Goal: Task Accomplishment & Management: Complete application form

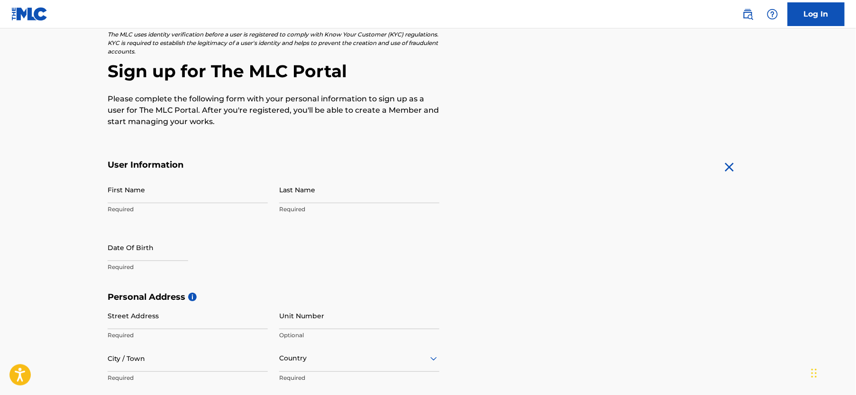
scroll to position [47, 0]
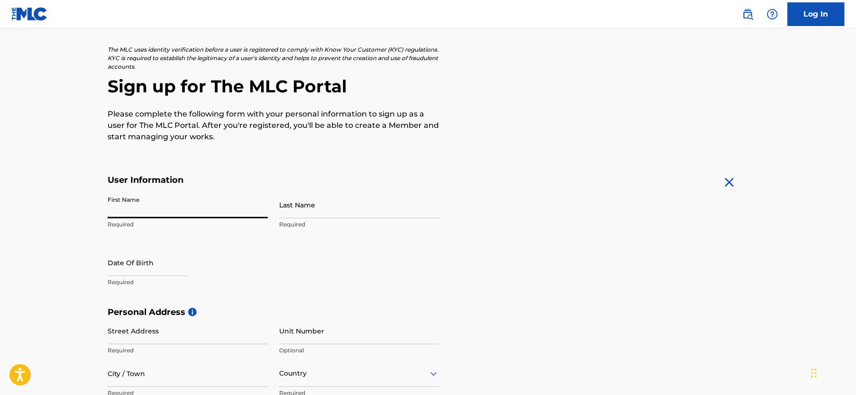
click at [155, 208] on input "First Name" at bounding box center [188, 204] width 160 height 27
type input "[PERSON_NAME]"
type input "Brown"
type input "[STREET_ADDRESS]"
type input "Monroe"
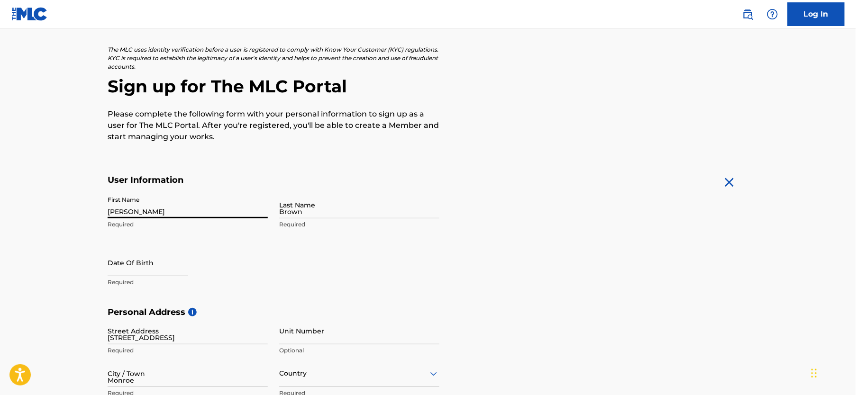
type input "[GEOGRAPHIC_DATA]"
type input "[US_STATE]"
type input "71201"
type input "1"
type input "318"
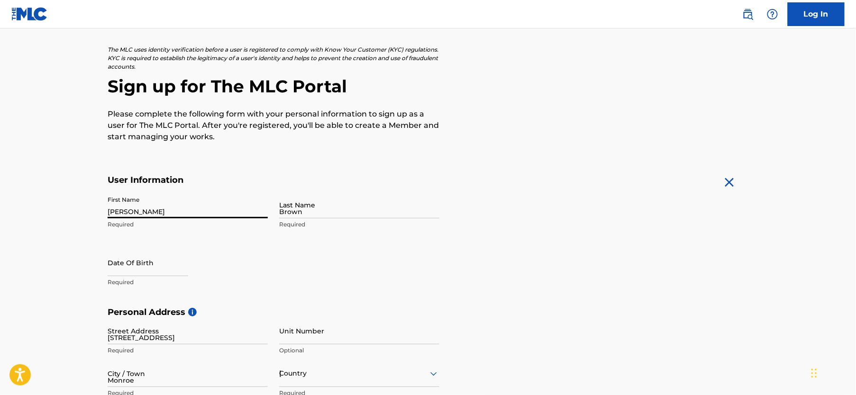
type input "3310808"
type input "[EMAIL_ADDRESS][DOMAIN_NAME]"
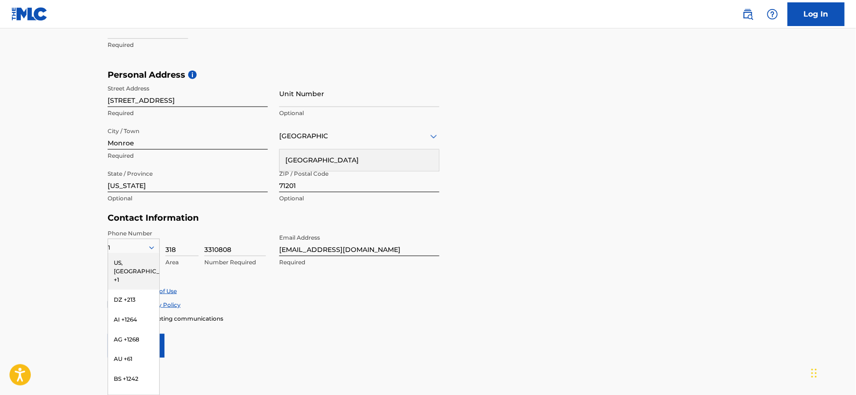
click at [34, 208] on main "The MLC uses identity verification before a user is registered to comply with K…" at bounding box center [428, 77] width 856 height 667
click at [255, 305] on div "Accept Privacy Policy" at bounding box center [428, 305] width 641 height 8
click at [247, 351] on form "User Information First Name [PERSON_NAME] Required Last Name Brown Required Dat…" at bounding box center [428, 147] width 641 height 420
click at [187, 233] on input "318" at bounding box center [181, 242] width 33 height 27
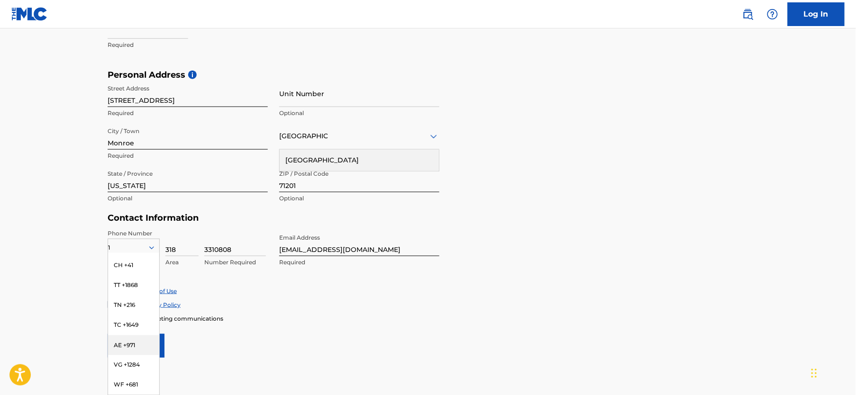
click at [287, 381] on main "The MLC uses identity verification before a user is registered to comply with K…" at bounding box center [428, 77] width 856 height 667
click at [127, 263] on div "US, [GEOGRAPHIC_DATA] +1" at bounding box center [133, 271] width 51 height 37
click at [151, 244] on icon at bounding box center [151, 248] width 9 height 9
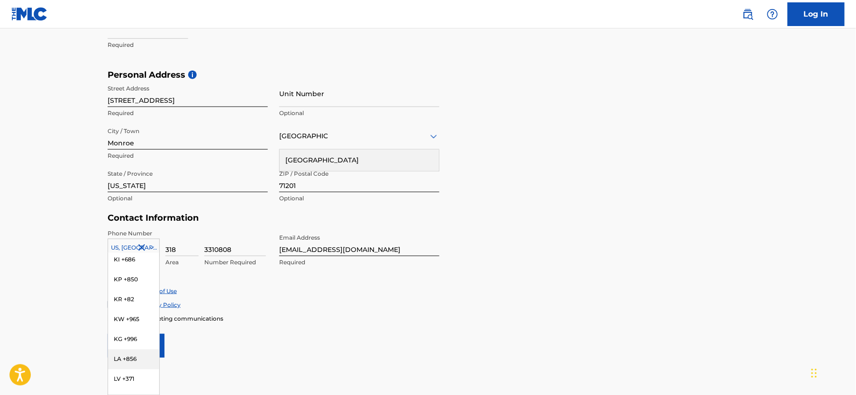
click at [131, 351] on div "LA +856" at bounding box center [133, 360] width 51 height 20
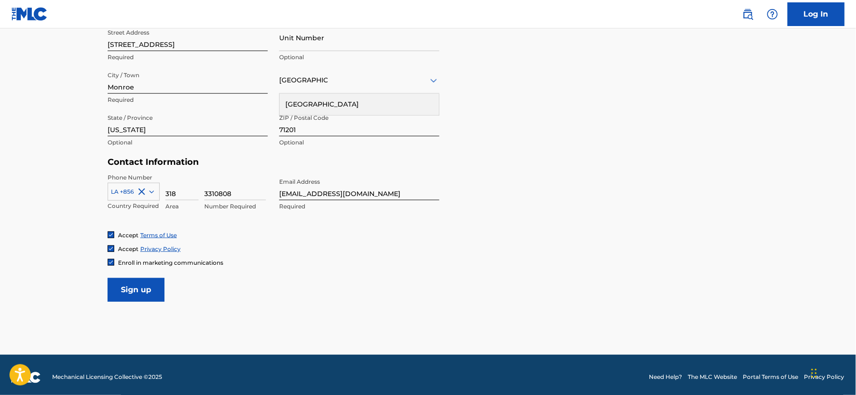
scroll to position [345, 0]
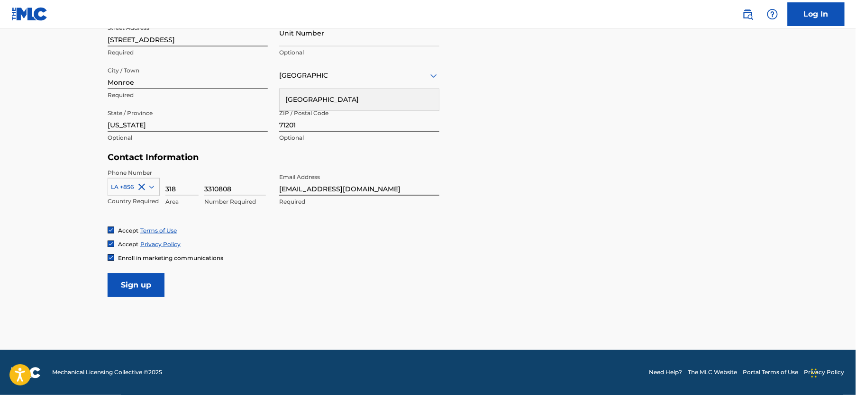
click at [142, 289] on input "Sign up" at bounding box center [136, 285] width 57 height 24
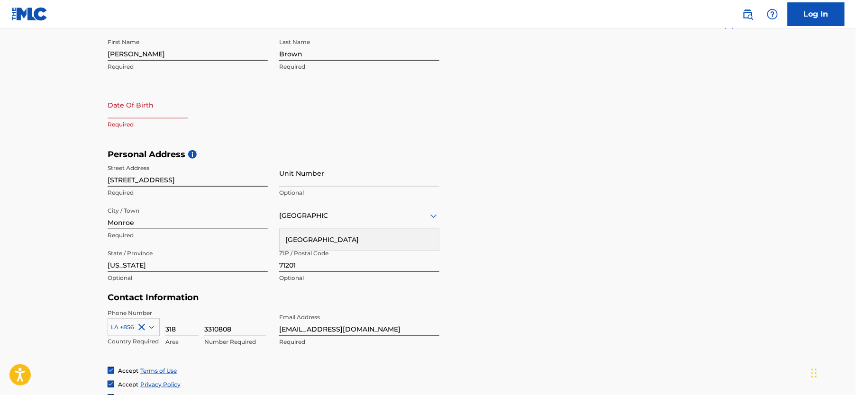
scroll to position [156, 0]
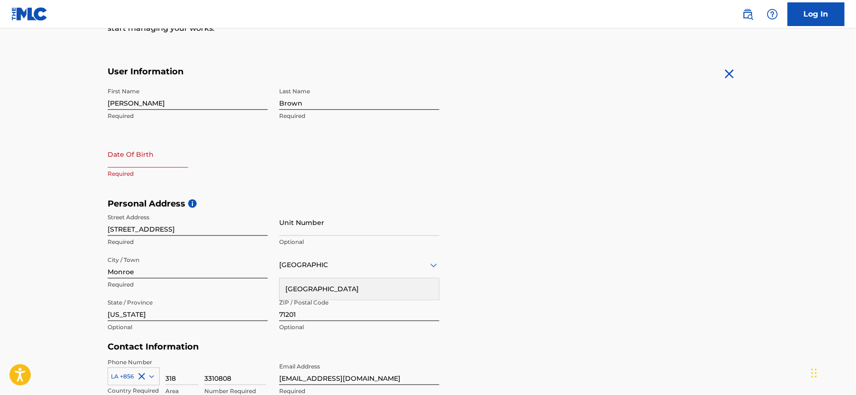
click at [155, 163] on input "text" at bounding box center [148, 154] width 81 height 27
select select "7"
select select "2025"
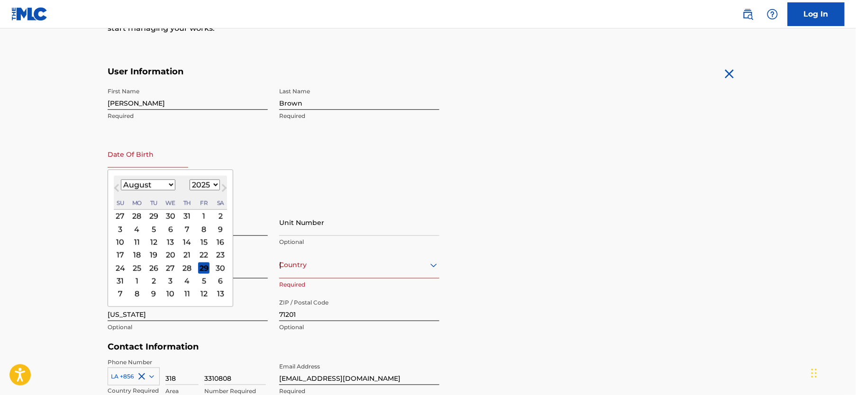
click at [149, 184] on select "January February March April May June July August September October November De…" at bounding box center [148, 185] width 54 height 11
select select "3"
click at [121, 180] on select "January February March April May June July August September October November De…" at bounding box center [148, 185] width 54 height 11
click at [205, 185] on select "1899 1900 1901 1902 1903 1904 1905 1906 1907 1908 1909 1910 1911 1912 1913 1914…" at bounding box center [205, 185] width 30 height 11
select select "1985"
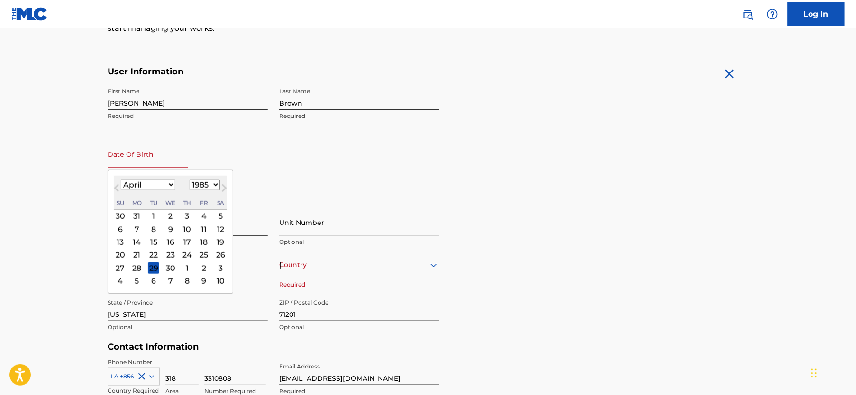
click at [190, 180] on select "1899 1900 1901 1902 1903 1904 1905 1906 1907 1908 1909 1910 1911 1912 1913 1914…" at bounding box center [205, 185] width 30 height 11
click at [167, 215] on div "3" at bounding box center [170, 215] width 11 height 11
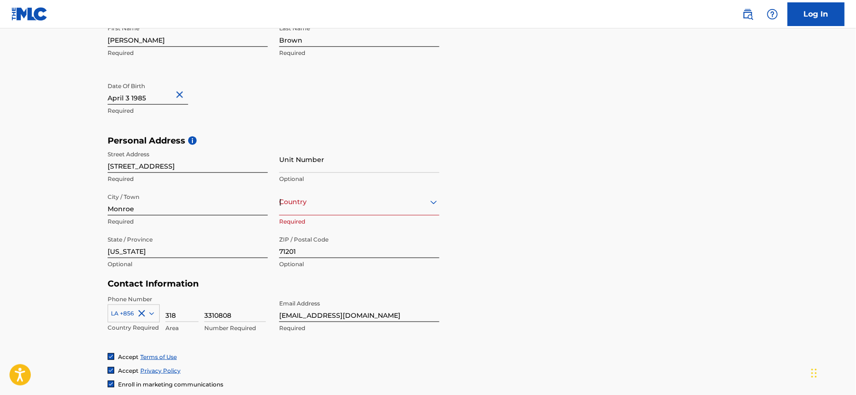
scroll to position [203, 0]
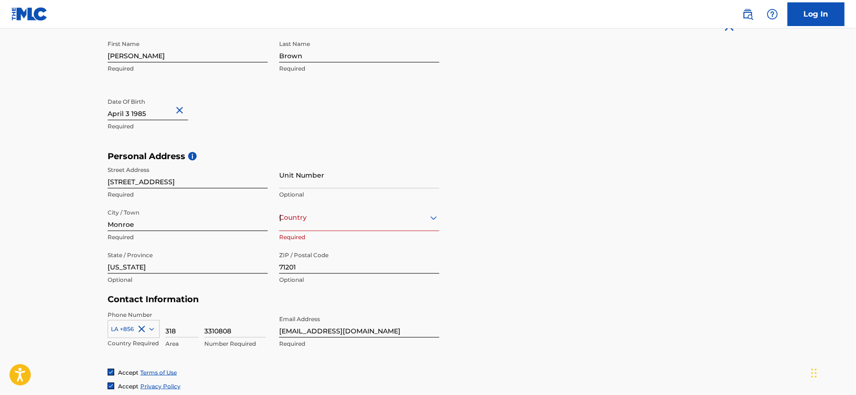
click at [433, 216] on icon at bounding box center [433, 217] width 11 height 11
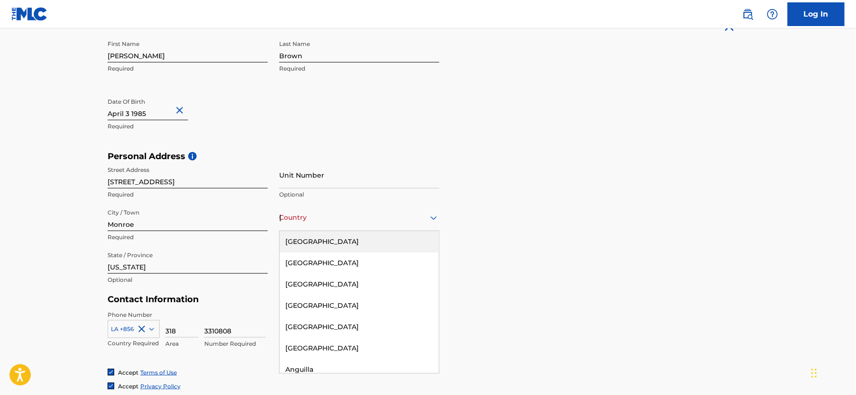
click at [327, 239] on div "[GEOGRAPHIC_DATA]" at bounding box center [359, 241] width 159 height 21
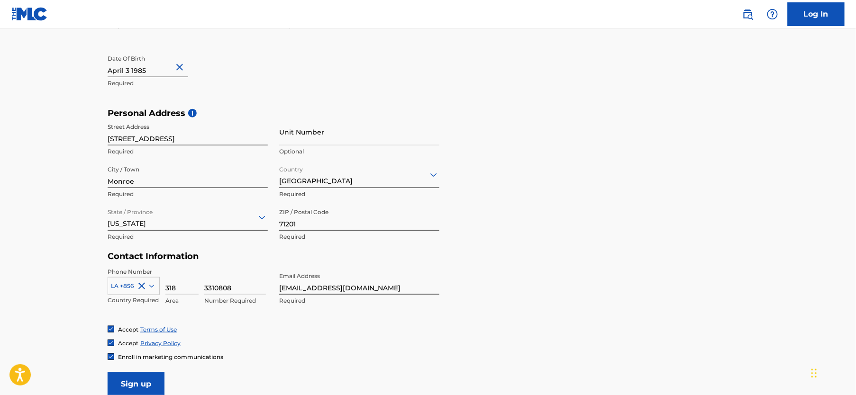
scroll to position [345, 0]
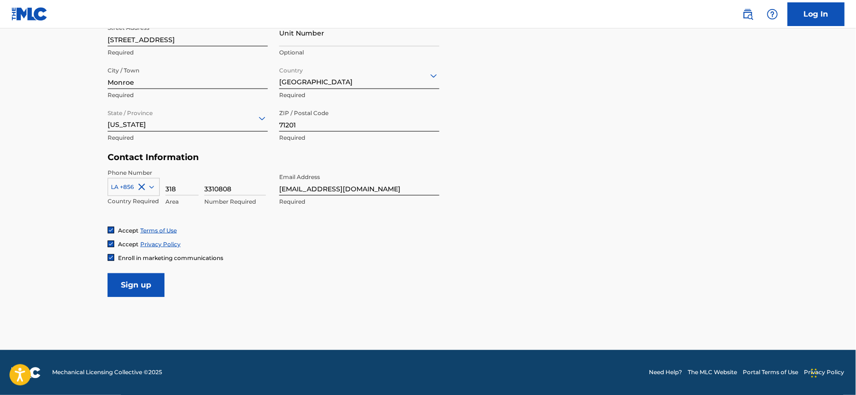
click at [149, 295] on input "Sign up" at bounding box center [136, 285] width 57 height 24
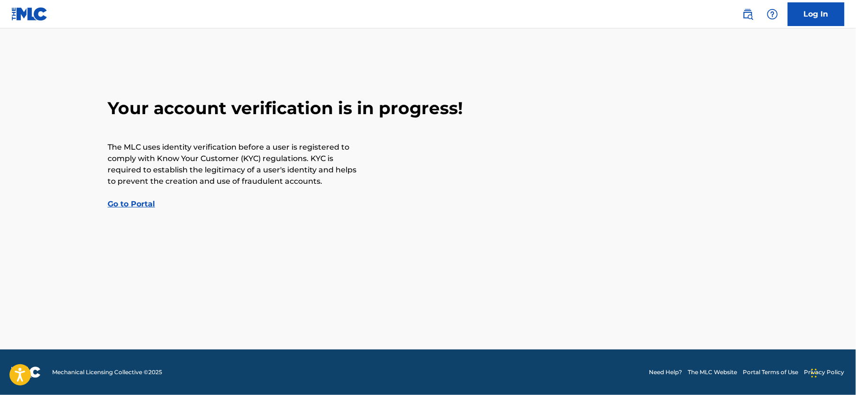
click at [124, 206] on link "Go to Portal" at bounding box center [131, 203] width 47 height 9
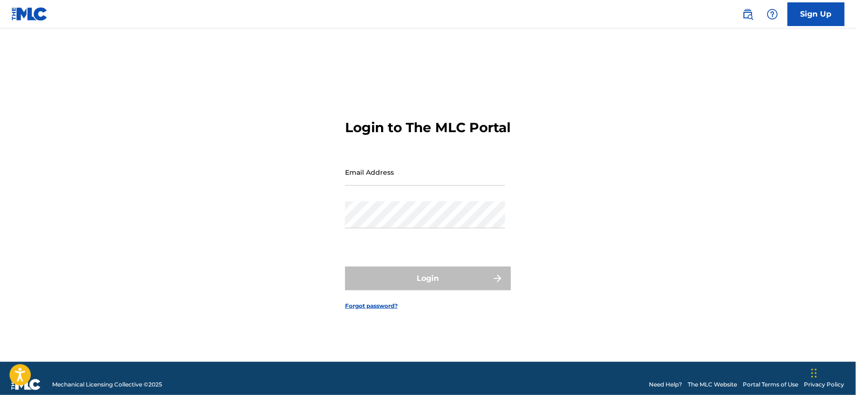
click at [453, 186] on input "Email Address" at bounding box center [425, 172] width 160 height 27
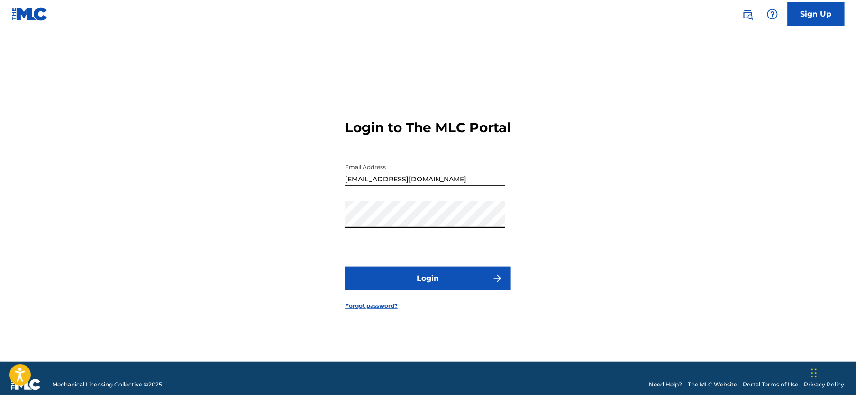
click at [447, 287] on button "Login" at bounding box center [428, 279] width 166 height 24
click at [463, 281] on button "Login" at bounding box center [428, 279] width 166 height 24
click at [407, 283] on button "Login" at bounding box center [428, 279] width 166 height 24
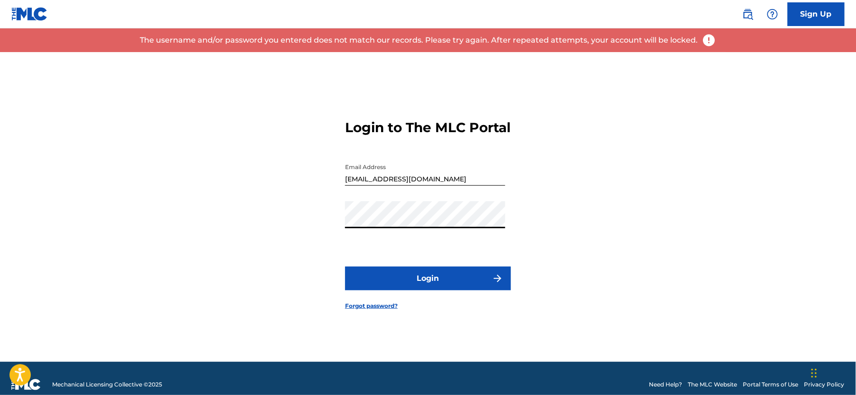
click at [448, 186] on input "[EMAIL_ADDRESS][DOMAIN_NAME]" at bounding box center [425, 172] width 160 height 27
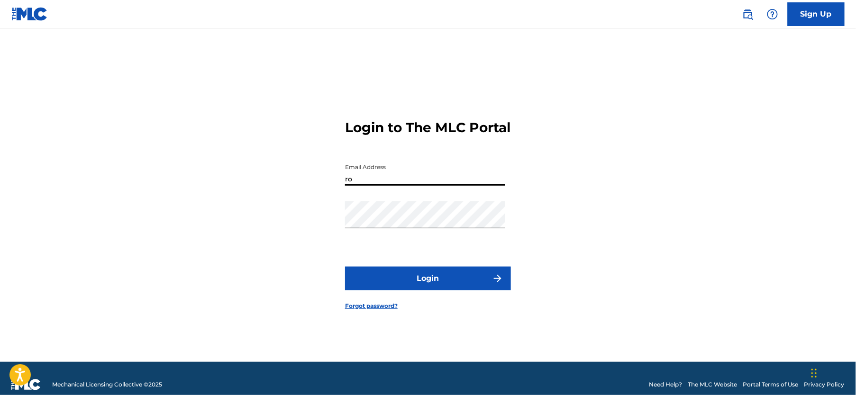
type input "r"
type input "[EMAIL_ADDRESS][DOMAIN_NAME]"
click at [423, 285] on button "Login" at bounding box center [428, 279] width 166 height 24
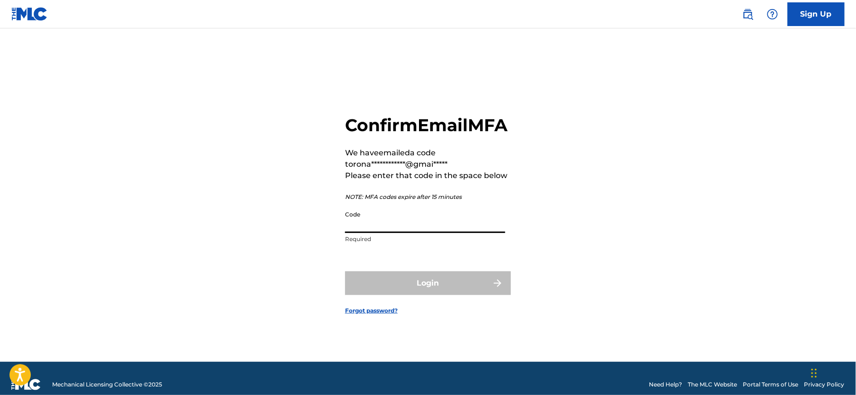
click at [435, 233] on input "Code" at bounding box center [425, 219] width 160 height 27
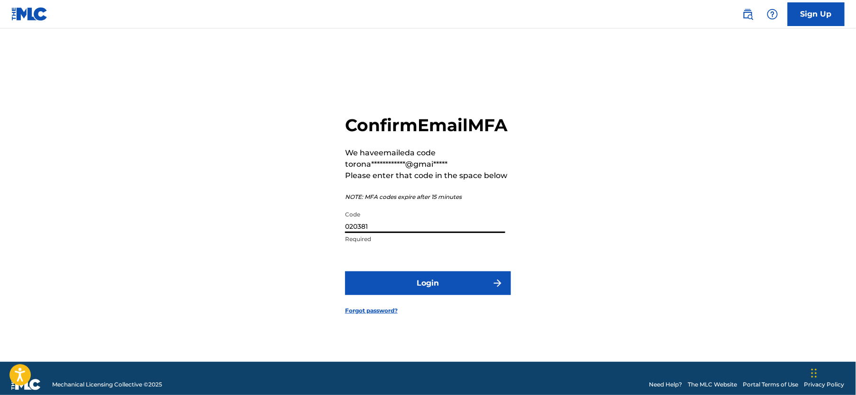
type input "020381"
click at [434, 292] on button "Login" at bounding box center [428, 283] width 166 height 24
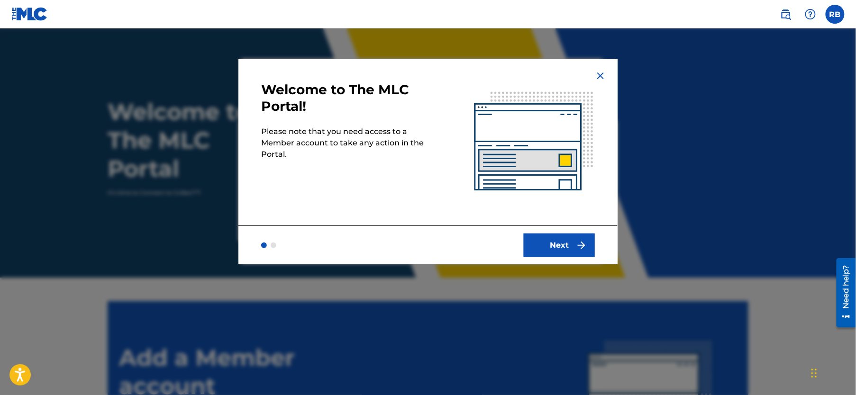
click at [582, 248] on img "submit" at bounding box center [581, 245] width 11 height 11
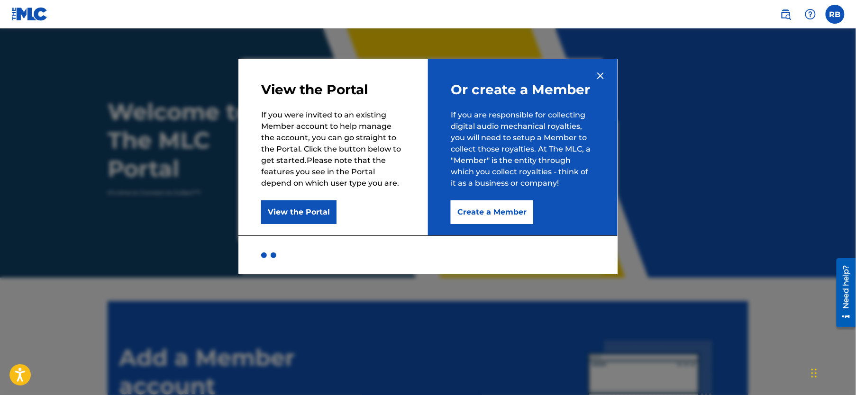
click at [501, 211] on button "Create a Member" at bounding box center [492, 212] width 82 height 24
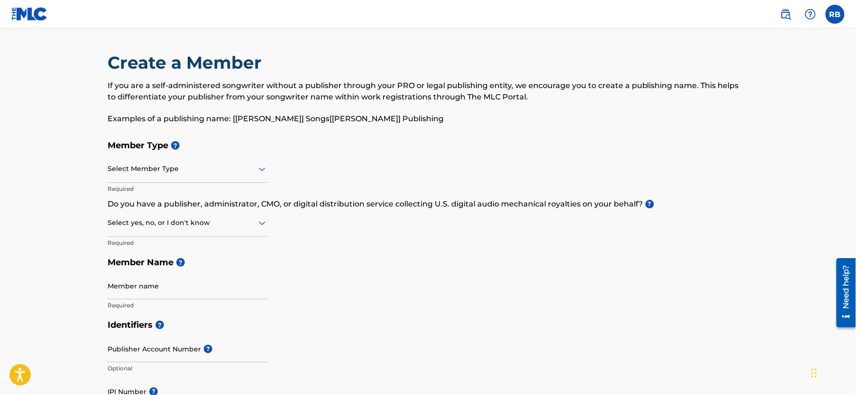
click at [261, 170] on icon at bounding box center [262, 170] width 7 height 4
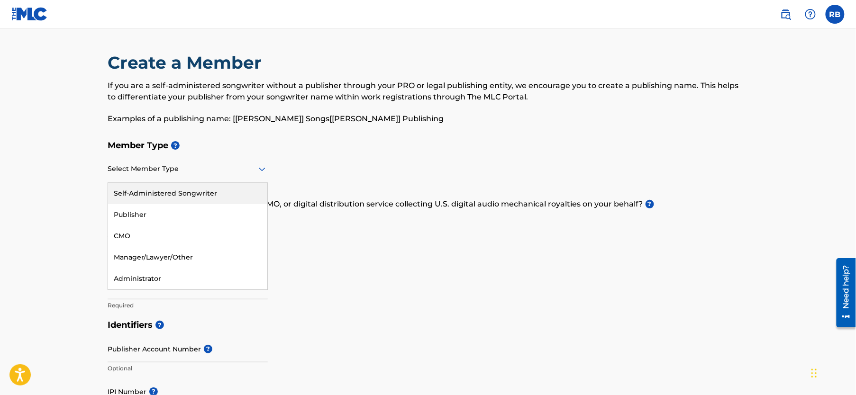
click at [194, 193] on div "Self-Administered Songwriter" at bounding box center [187, 193] width 159 height 21
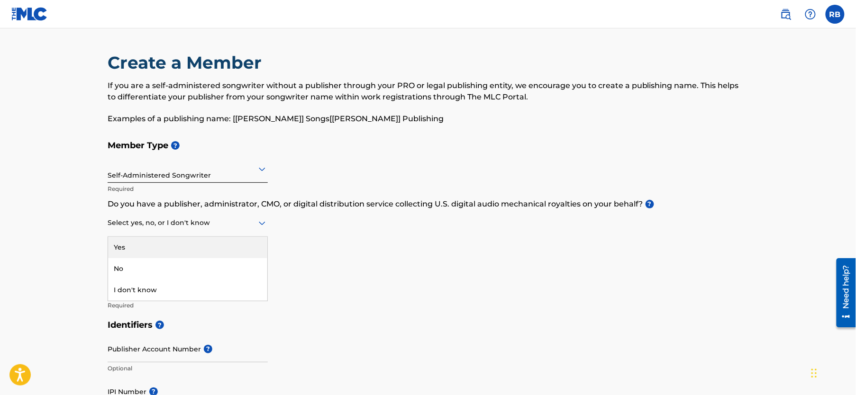
click at [264, 222] on icon at bounding box center [262, 224] width 7 height 4
click at [188, 251] on div "Yes" at bounding box center [187, 247] width 159 height 21
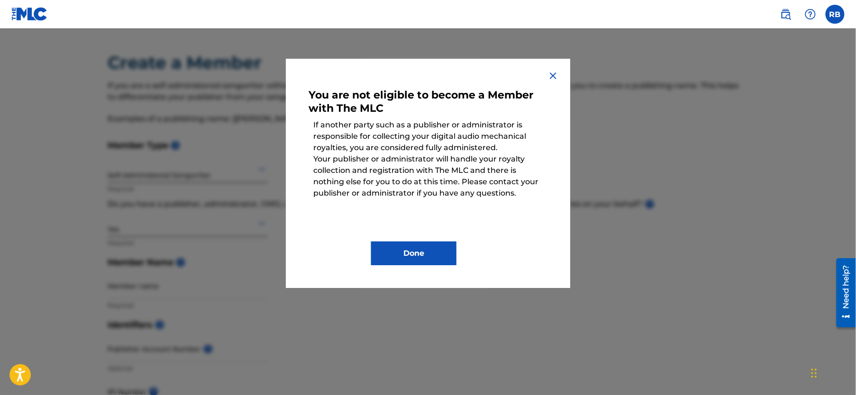
click at [550, 76] on img at bounding box center [552, 75] width 11 height 11
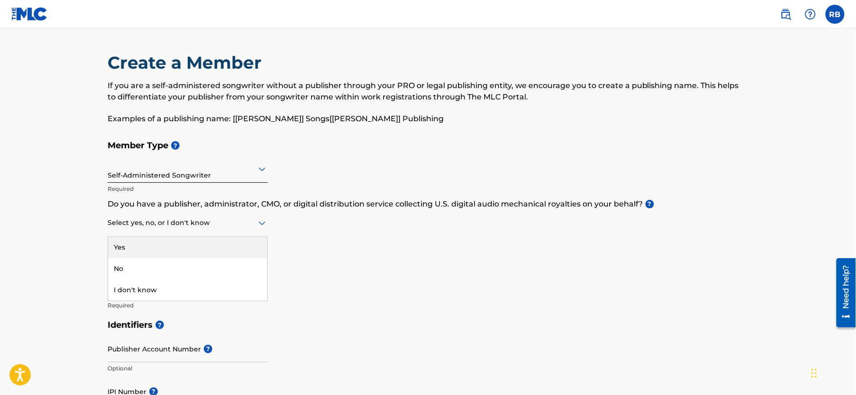
click at [259, 220] on icon at bounding box center [261, 222] width 11 height 11
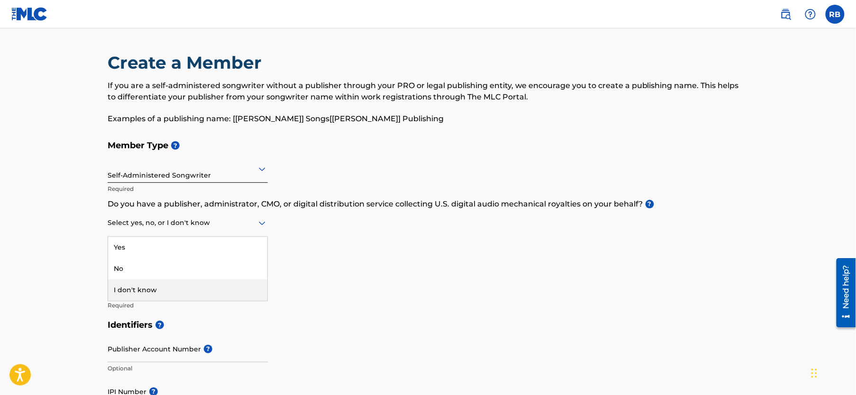
click at [181, 287] on div "I don't know" at bounding box center [187, 290] width 159 height 21
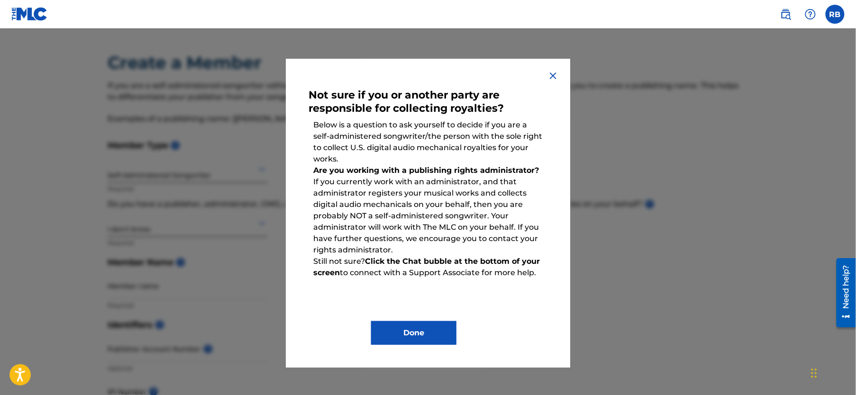
click at [555, 77] on img at bounding box center [552, 75] width 11 height 11
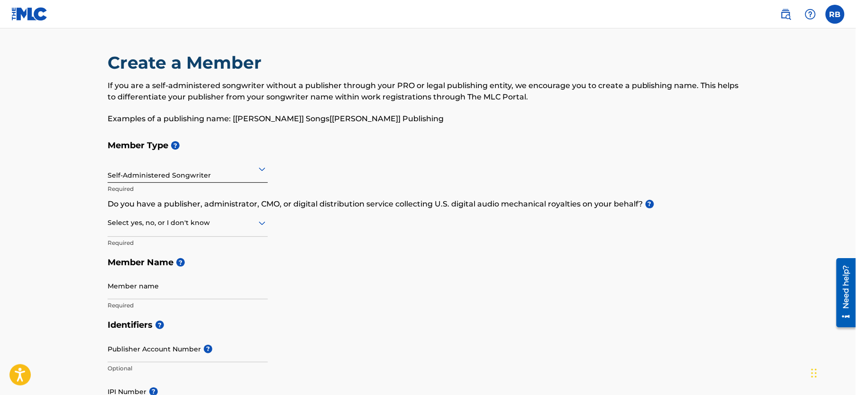
click at [206, 225] on div at bounding box center [188, 223] width 160 height 12
click at [180, 291] on div "I don't know" at bounding box center [187, 290] width 159 height 21
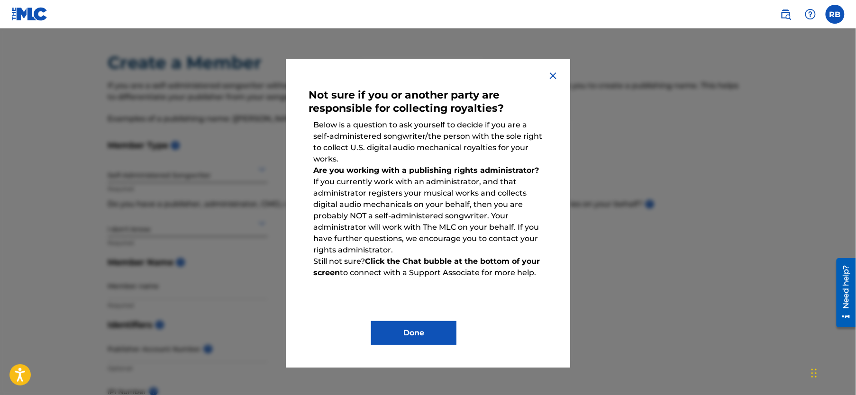
click at [430, 339] on button "Done" at bounding box center [413, 333] width 85 height 24
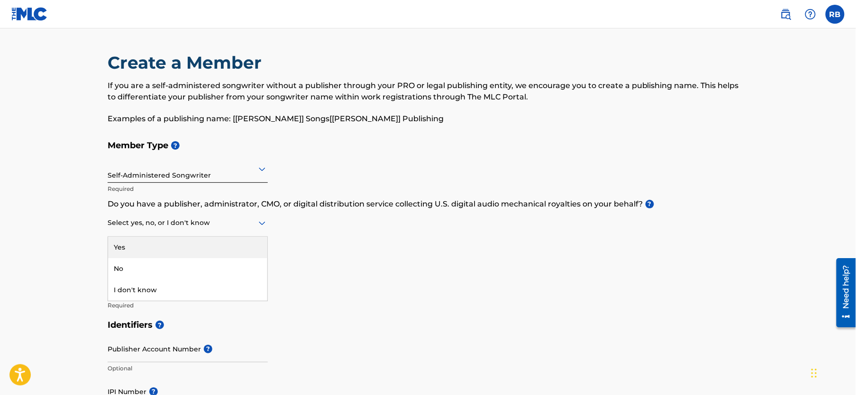
click at [182, 225] on div at bounding box center [188, 223] width 160 height 12
click at [145, 264] on div "No" at bounding box center [187, 268] width 159 height 21
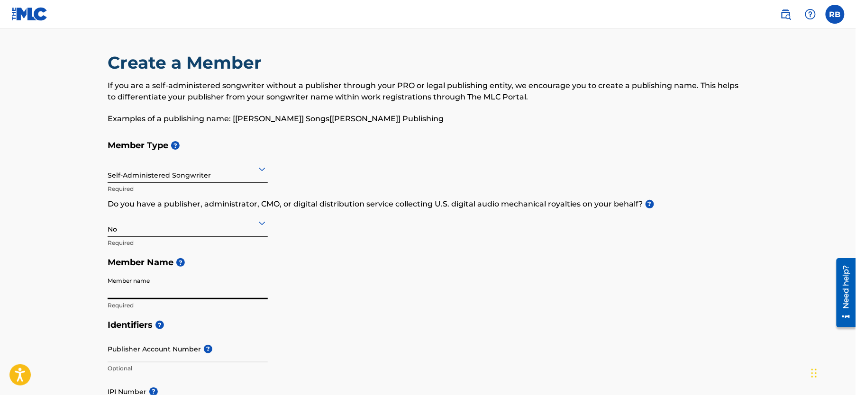
click at [196, 291] on input "Member name" at bounding box center [188, 285] width 160 height 27
type input "[PERSON_NAME]"
click at [325, 295] on div "Member Type ? Self-Administered Songwriter Required Do you have a publisher, ad…" at bounding box center [428, 226] width 641 height 180
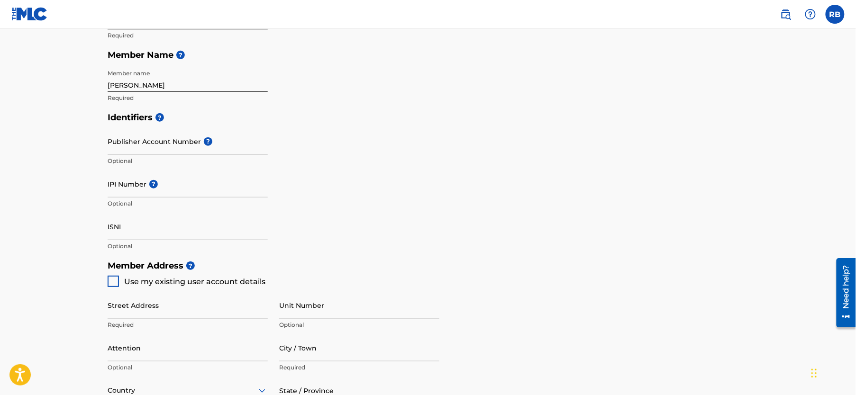
scroll to position [237, 0]
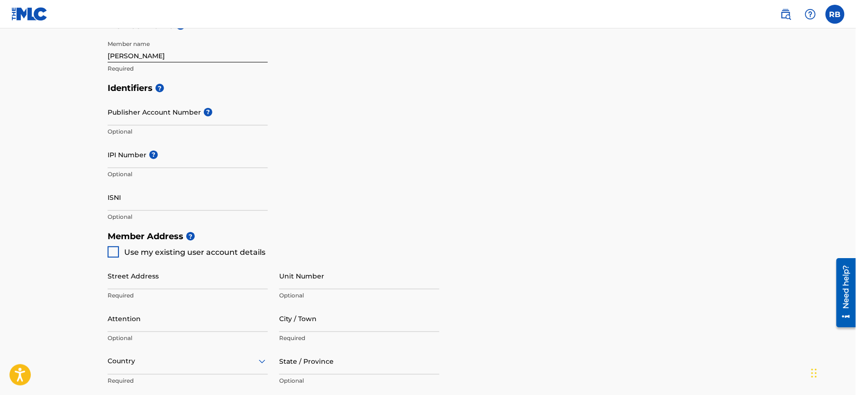
click at [111, 249] on div at bounding box center [113, 251] width 11 height 11
type input "[STREET_ADDRESS]"
type input "Monroe"
type input "71201"
type input "318"
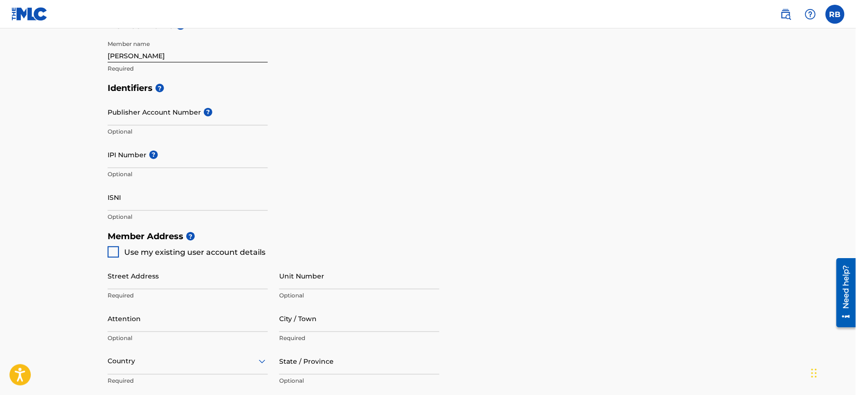
type input "3310808"
type input "[EMAIL_ADDRESS][DOMAIN_NAME]"
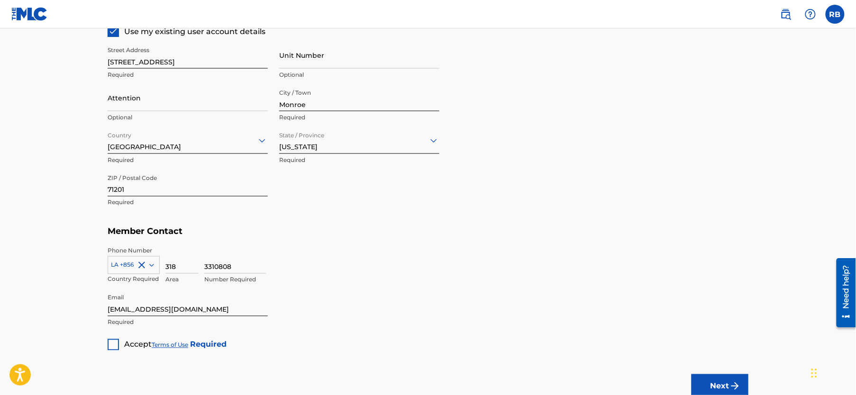
scroll to position [474, 0]
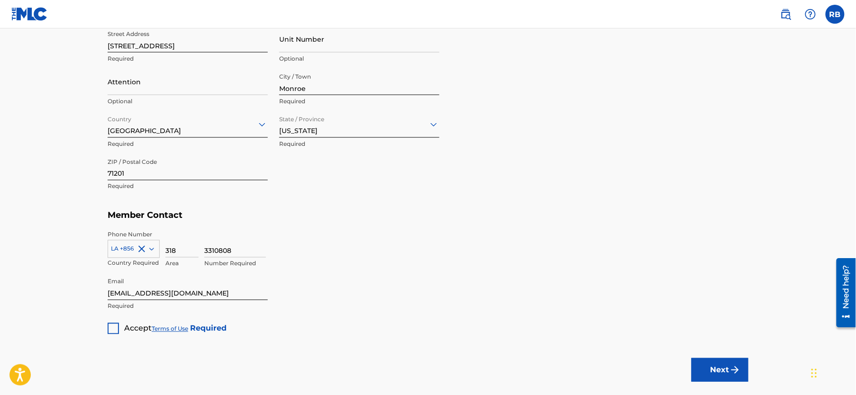
click at [110, 327] on div at bounding box center [113, 328] width 11 height 11
click at [720, 367] on button "Next" at bounding box center [719, 370] width 57 height 24
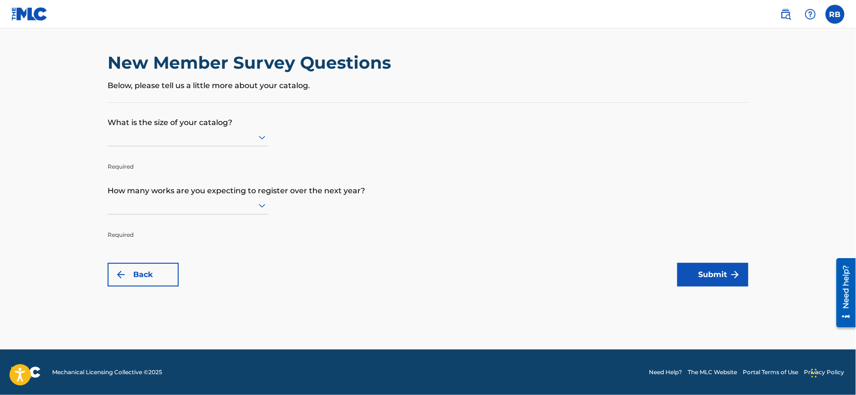
click at [261, 134] on icon at bounding box center [261, 137] width 11 height 11
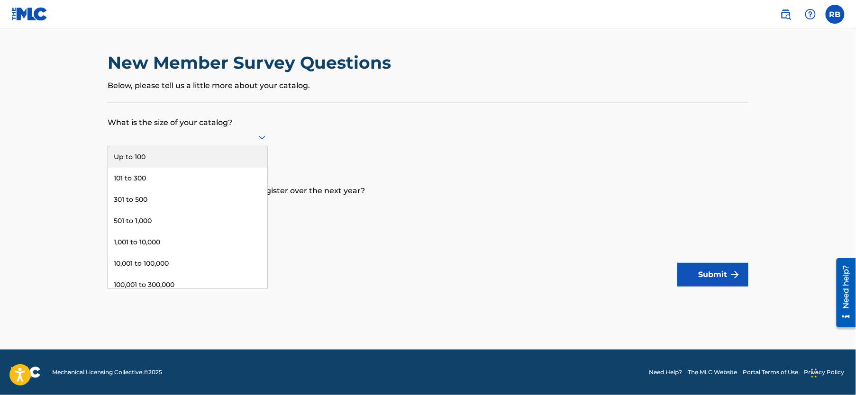
click at [192, 163] on div "Up to 100" at bounding box center [187, 156] width 159 height 21
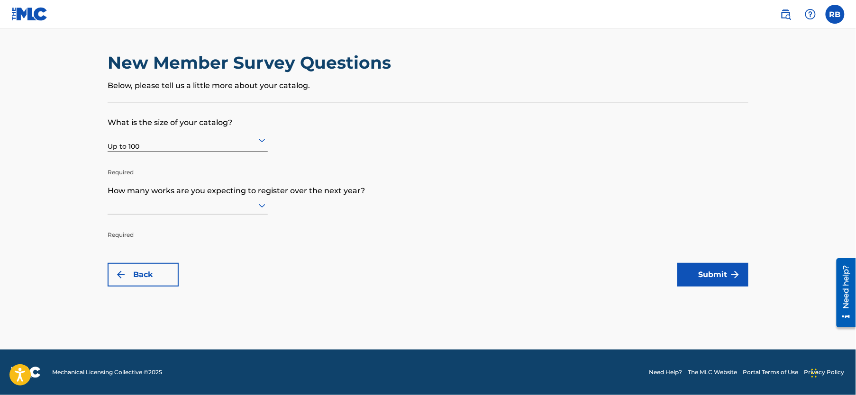
click at [262, 204] on icon at bounding box center [261, 205] width 11 height 11
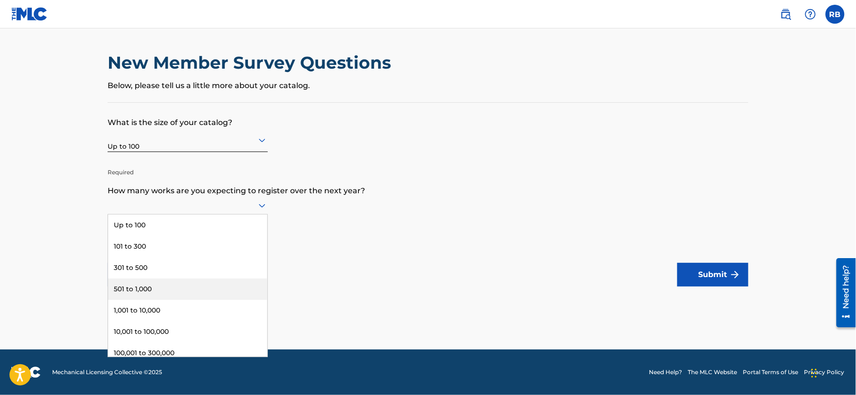
click at [213, 288] on div "501 to 1,000" at bounding box center [187, 289] width 159 height 21
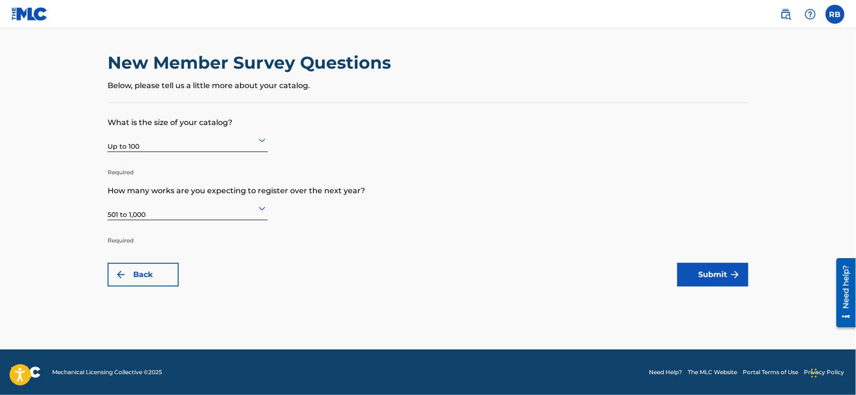
click at [705, 279] on button "Submit" at bounding box center [712, 275] width 71 height 24
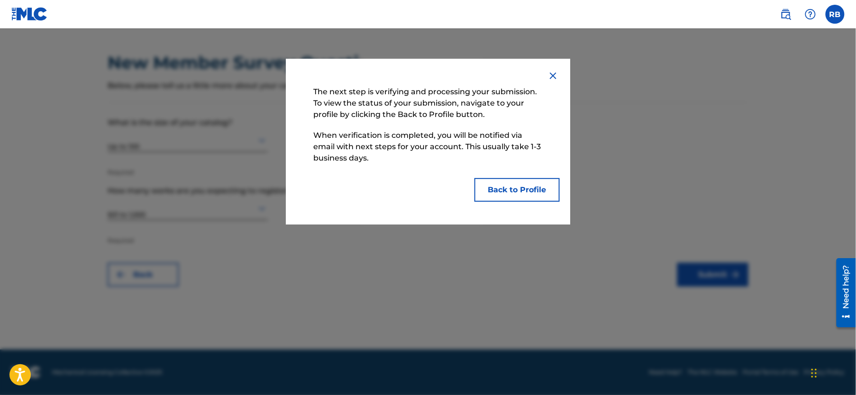
click at [495, 199] on button "Back to Profile" at bounding box center [516, 190] width 85 height 24
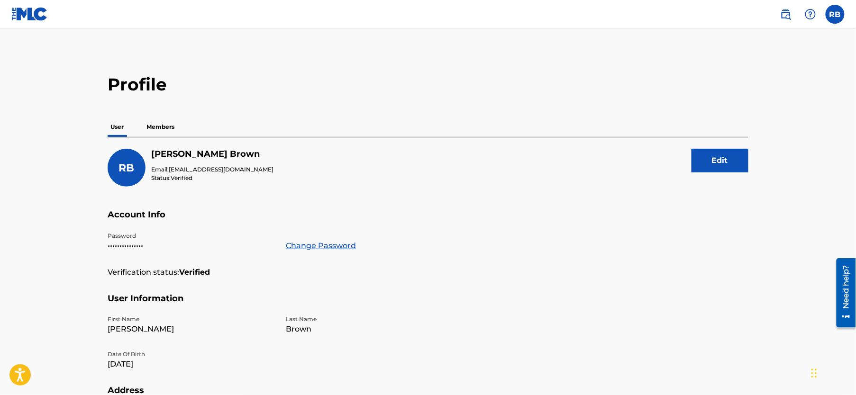
click at [154, 127] on p "Members" at bounding box center [161, 127] width 34 height 20
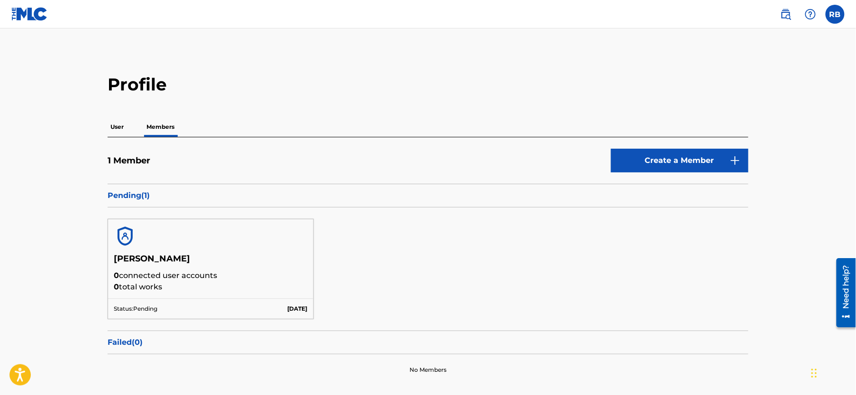
click at [120, 127] on p "User" at bounding box center [117, 127] width 19 height 20
